Goal: Task Accomplishment & Management: Use online tool/utility

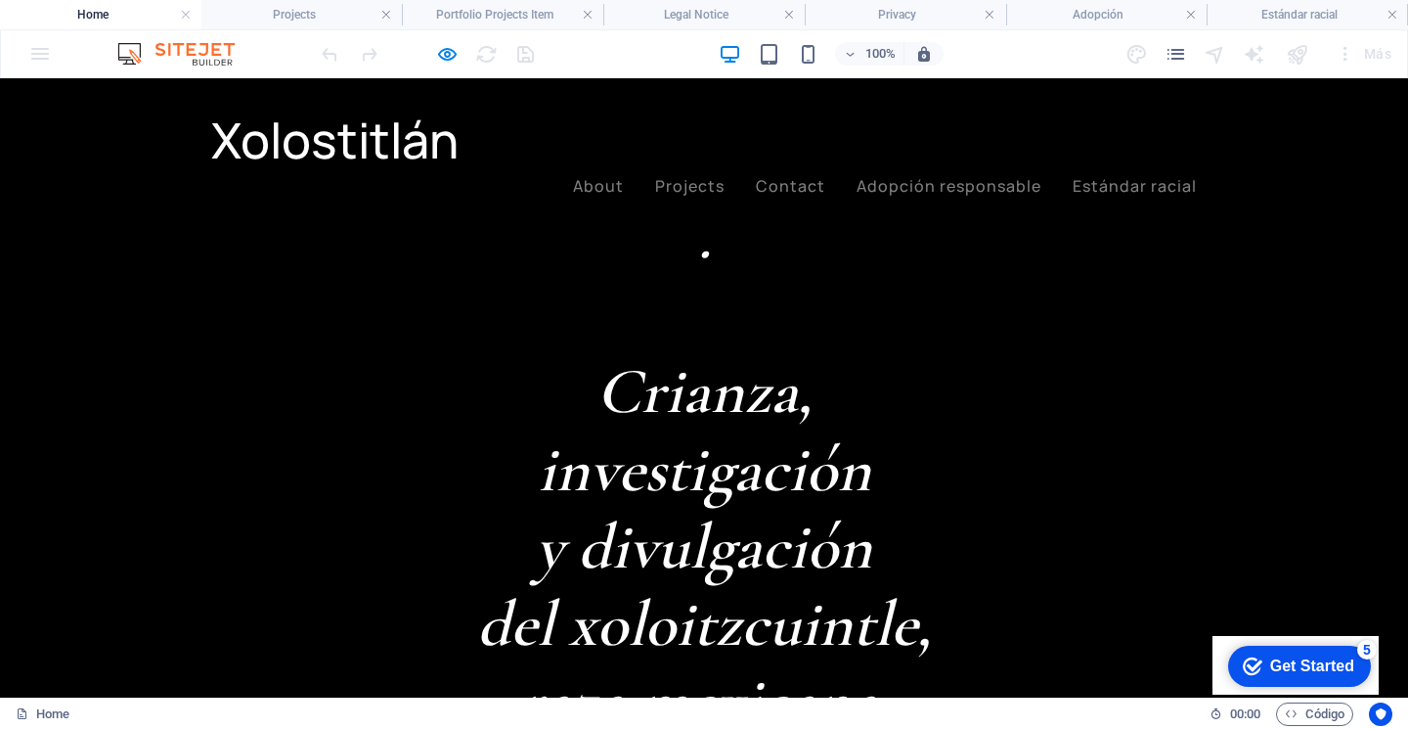
scroll to position [987, 0]
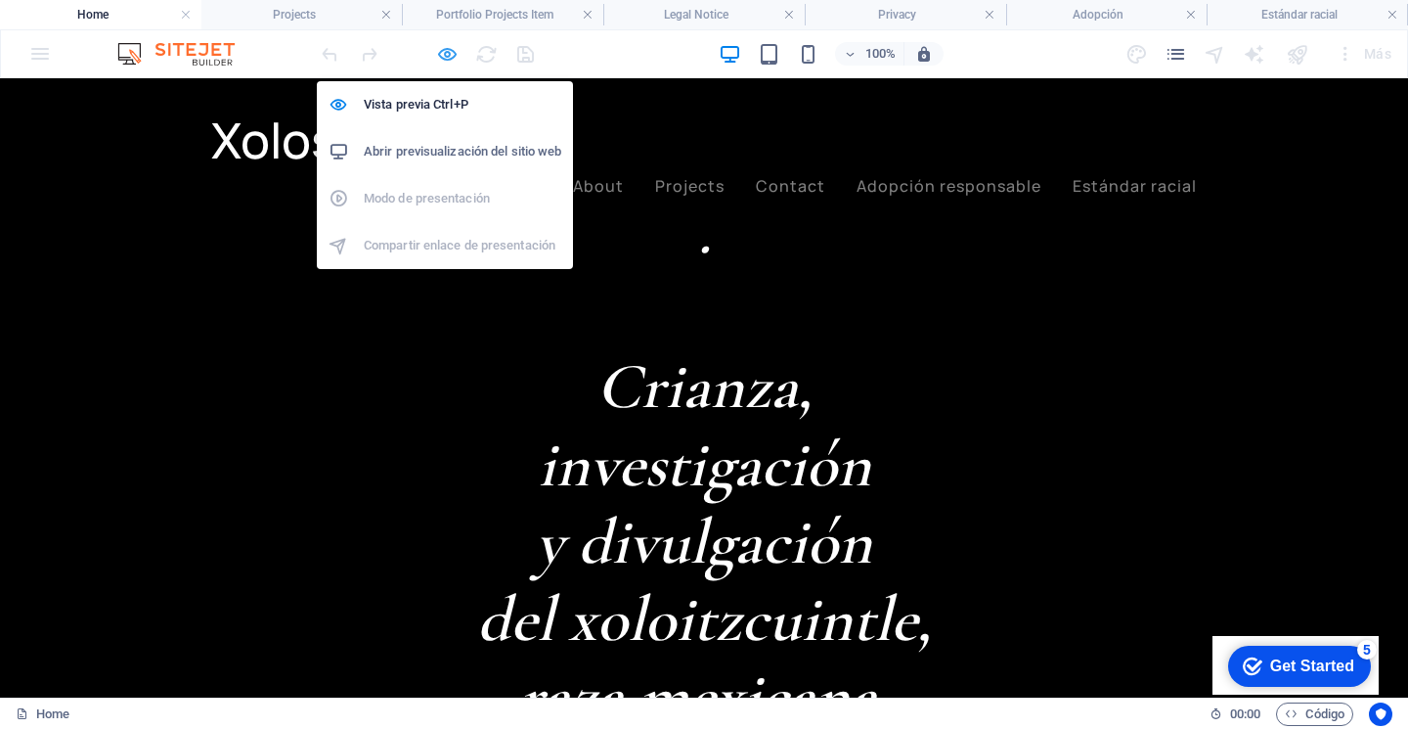
click at [450, 44] on icon "button" at bounding box center [447, 54] width 22 height 22
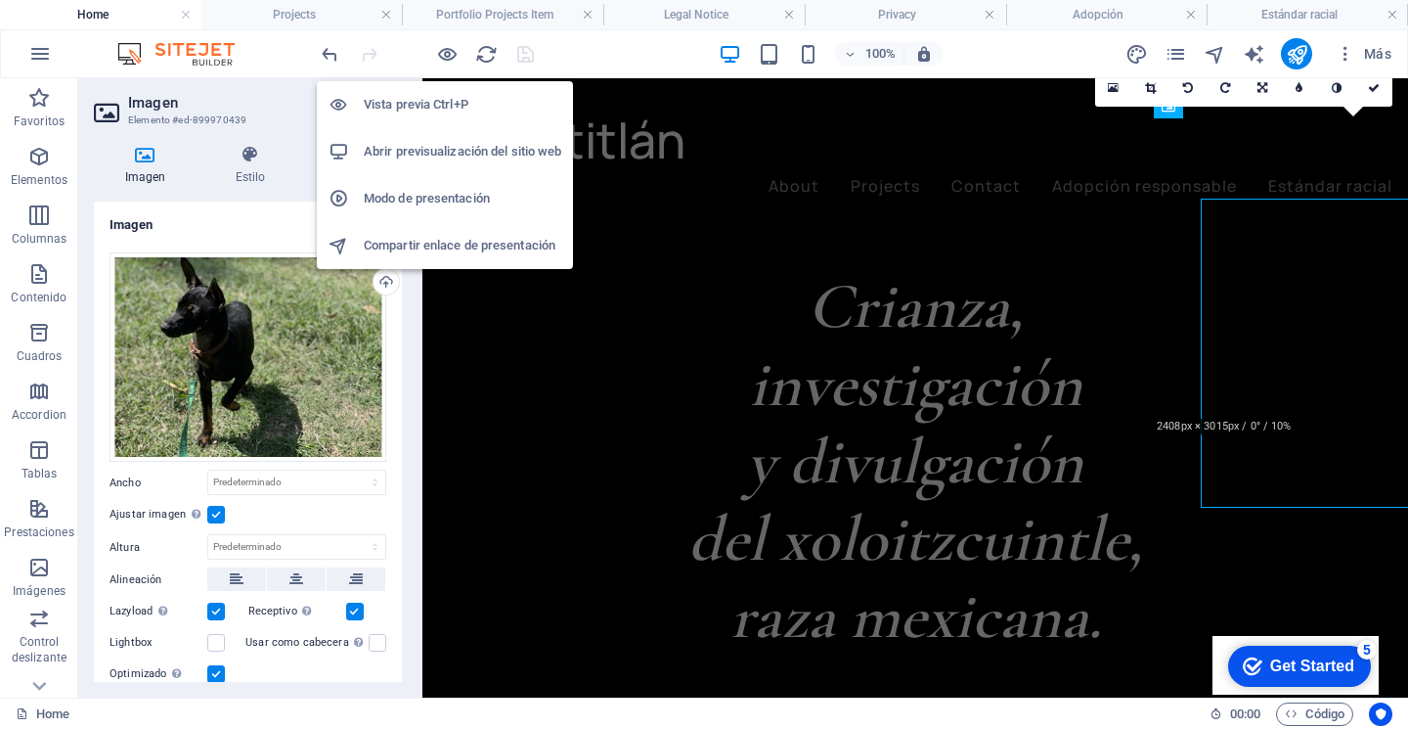
click at [442, 129] on li "Abrir previsualización del sitio web" at bounding box center [445, 151] width 256 height 47
click at [443, 137] on li "Abrir previsualización del sitio web" at bounding box center [445, 151] width 256 height 47
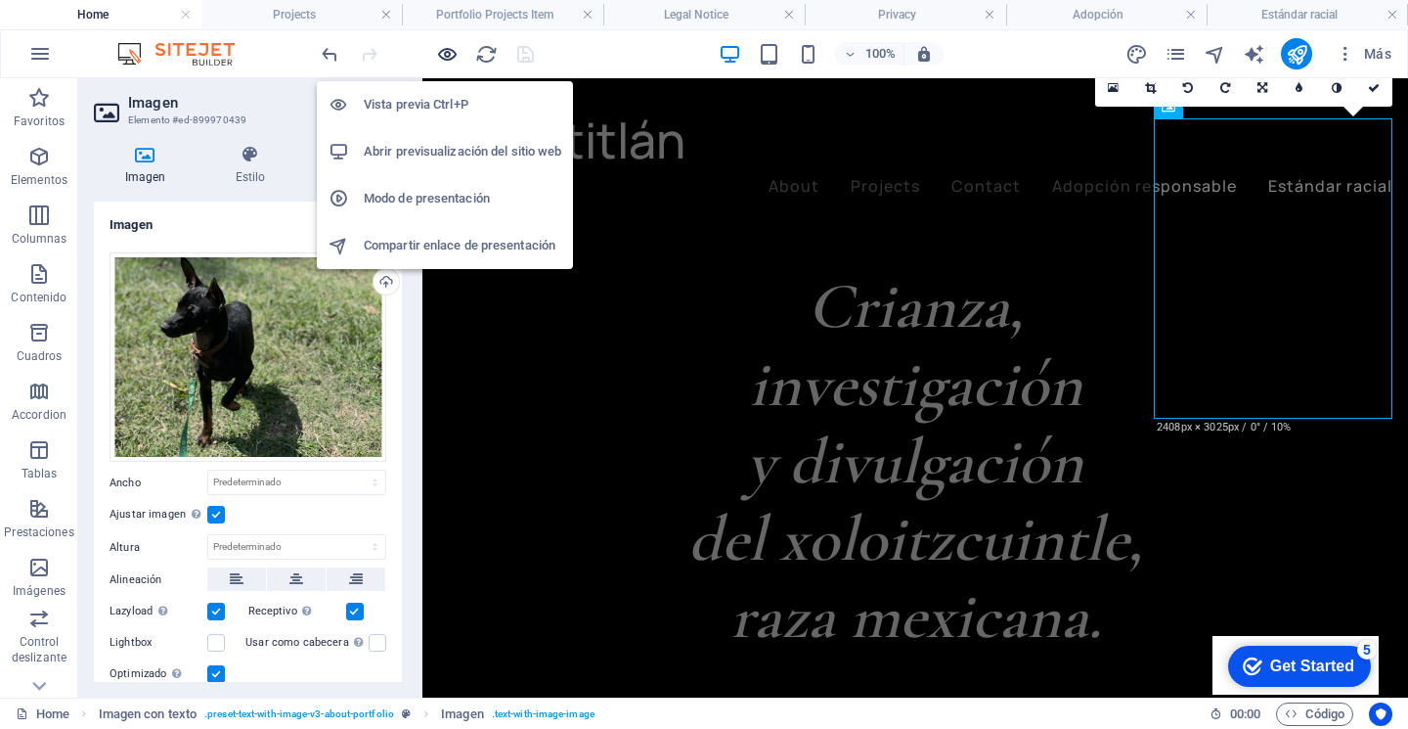
click at [450, 53] on icon "button" at bounding box center [447, 54] width 22 height 22
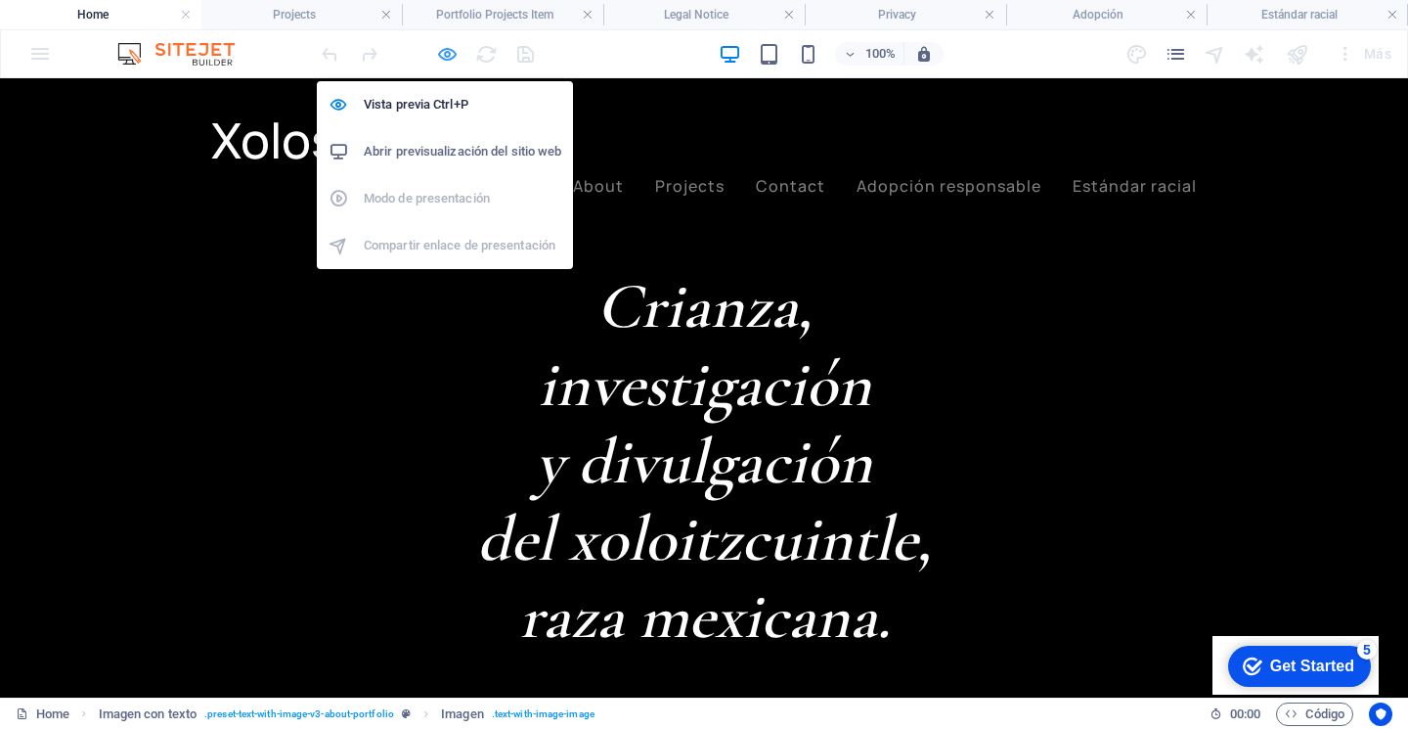
click at [450, 53] on icon "button" at bounding box center [447, 54] width 22 height 22
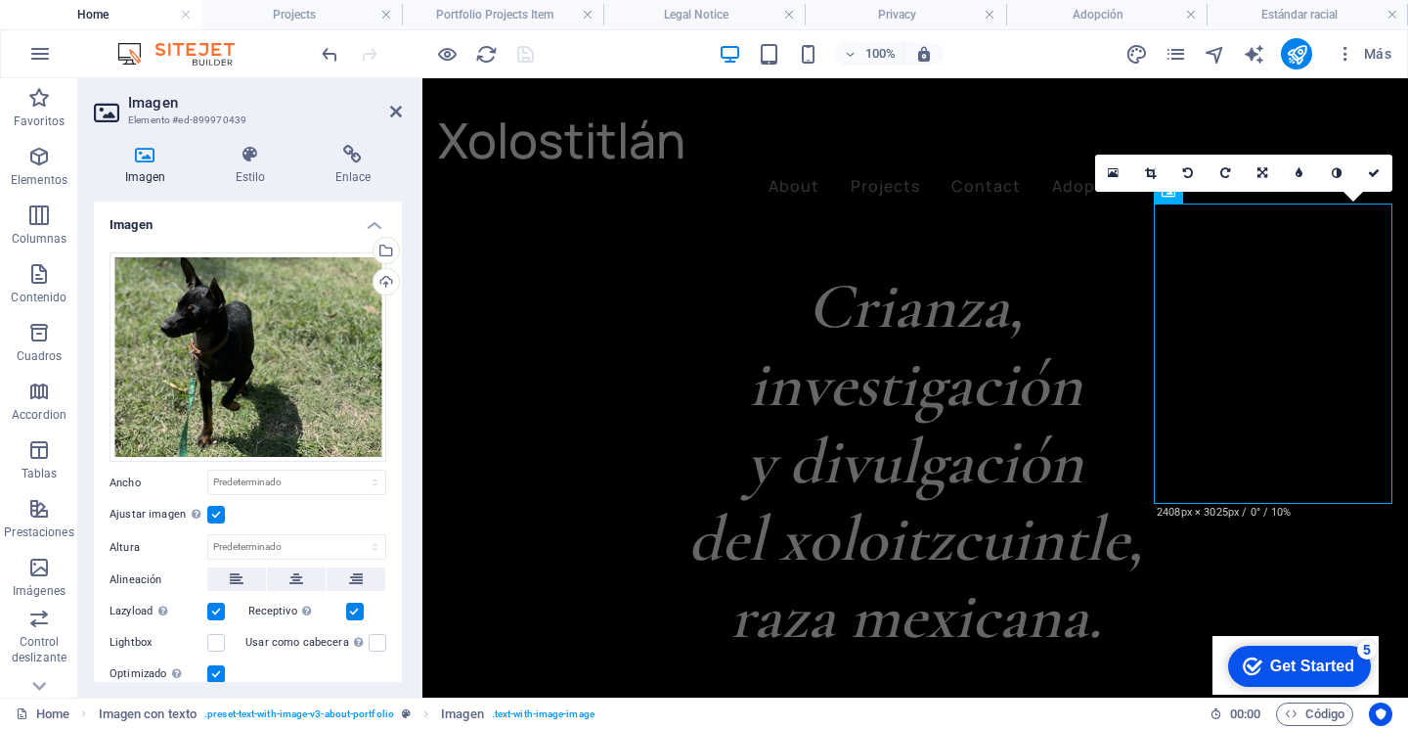
click at [646, 50] on div "100% Más" at bounding box center [859, 53] width 1082 height 31
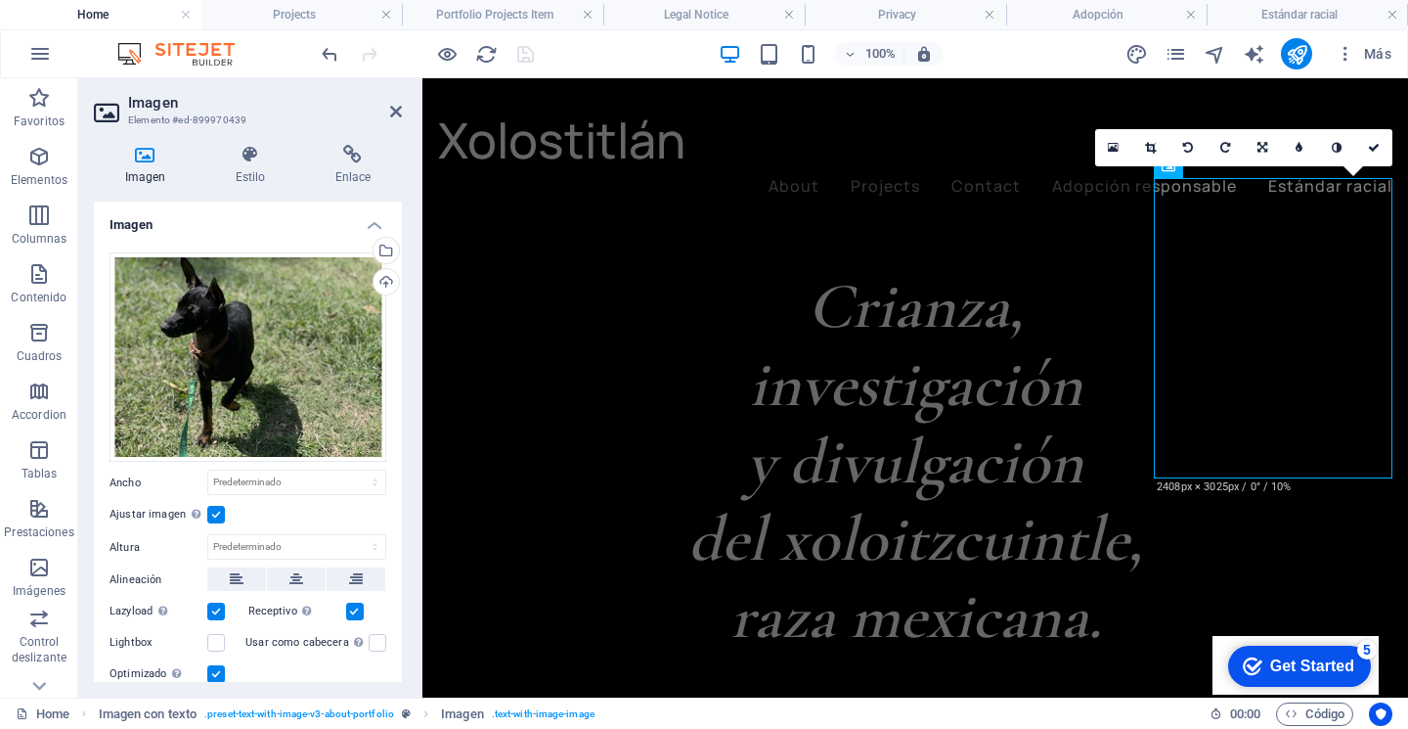
scroll to position [927, 0]
